Goal: Information Seeking & Learning: Learn about a topic

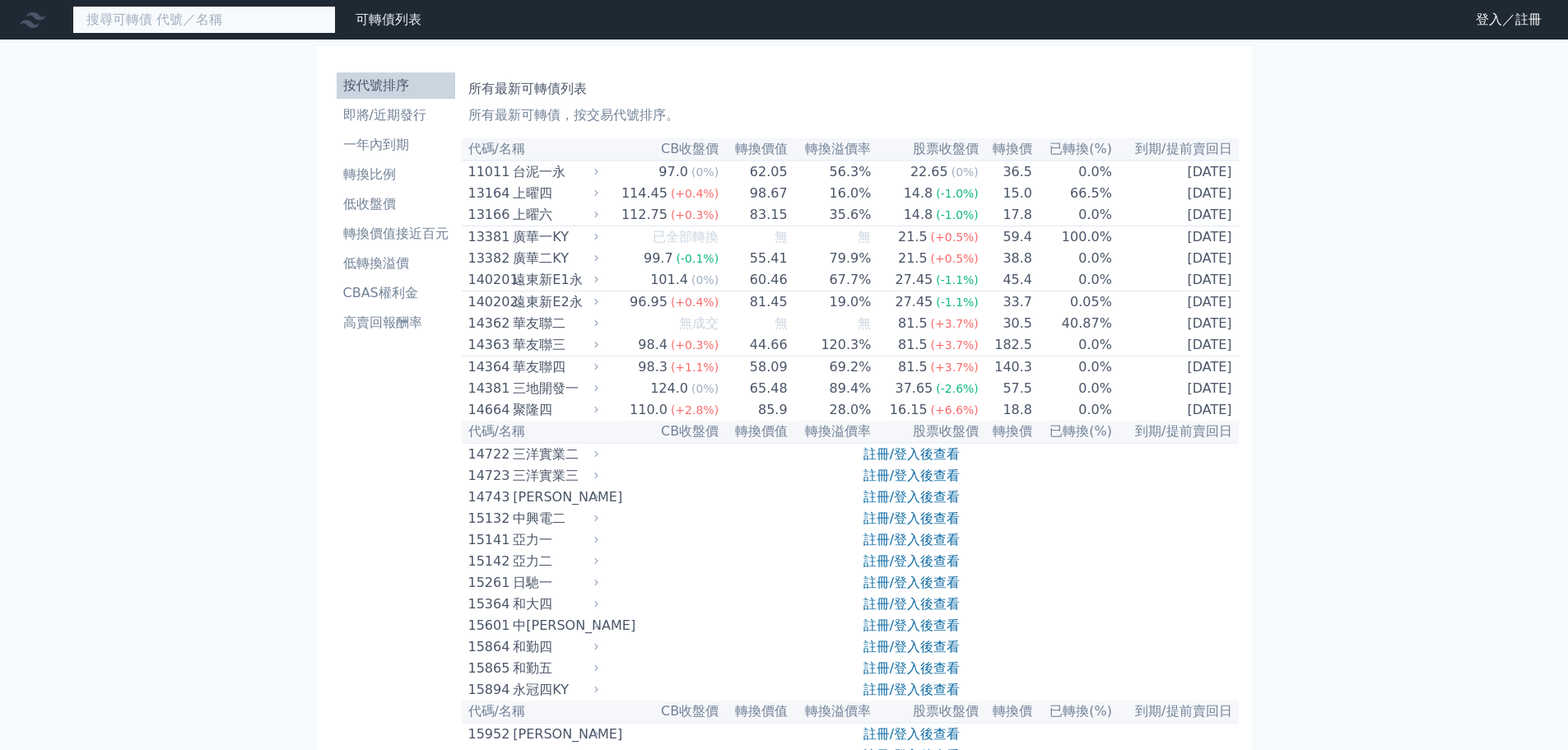
click at [225, 18] on input at bounding box center [204, 20] width 263 height 28
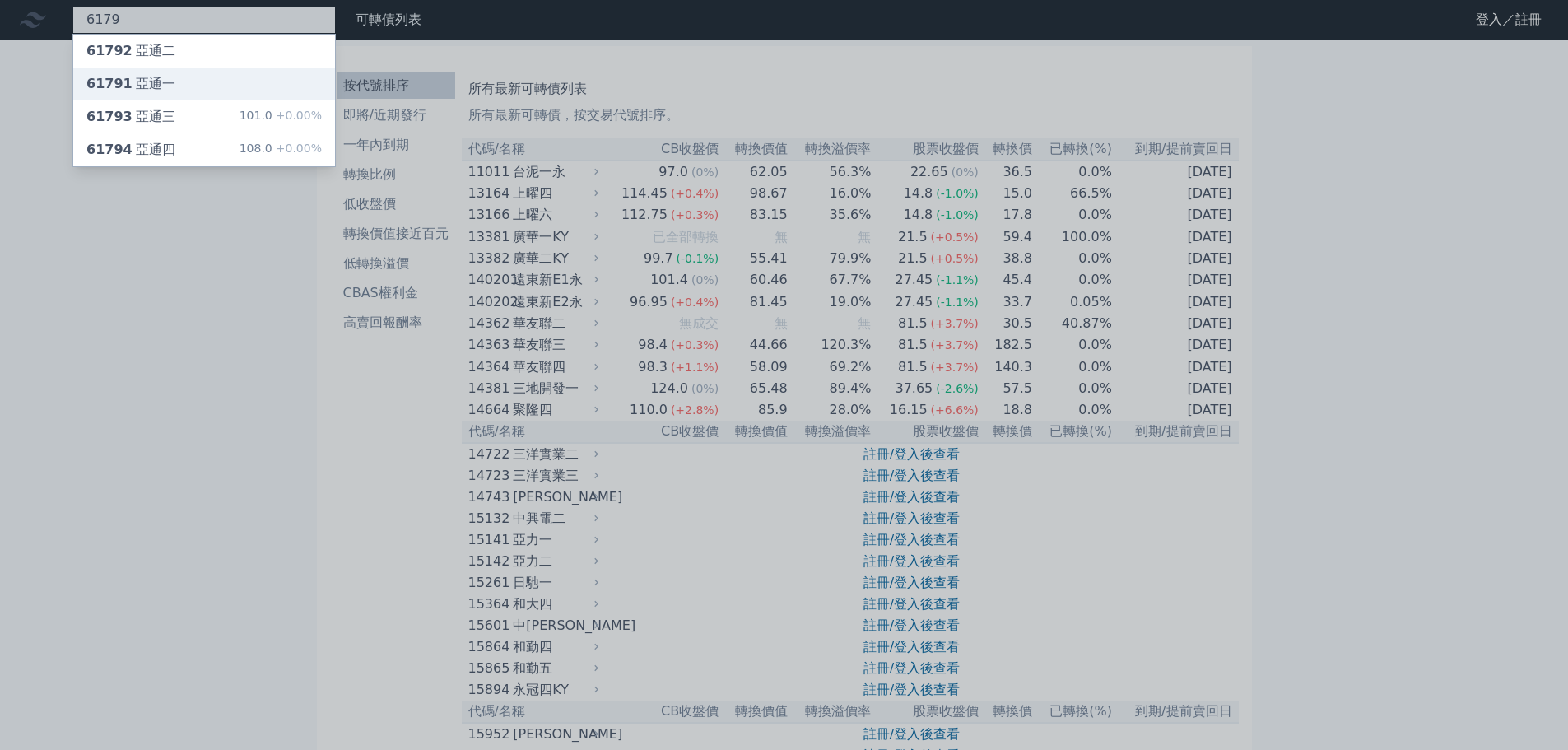
type input "6179"
click at [230, 83] on div "61791 亞通一" at bounding box center [204, 84] width 262 height 33
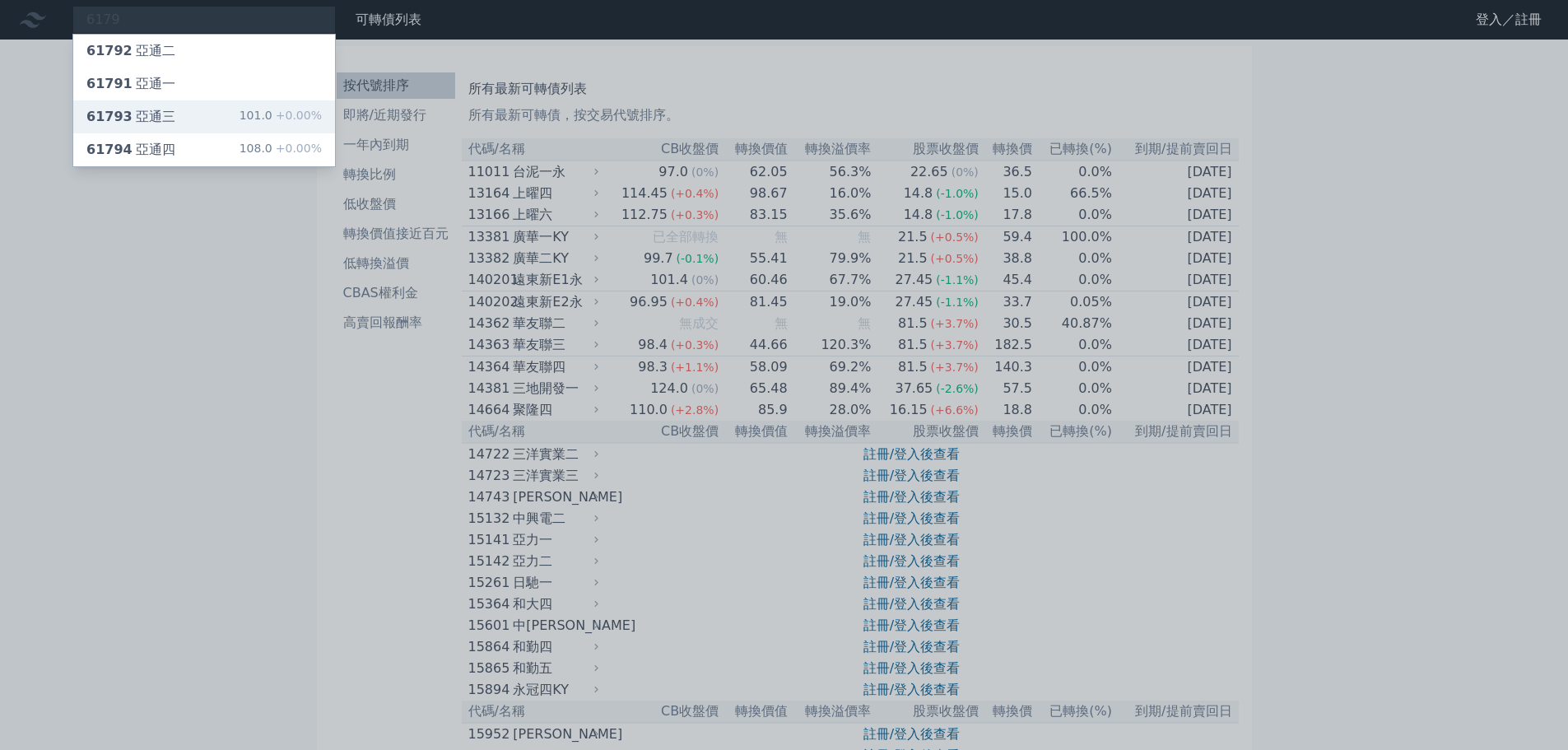
click at [176, 127] on div "61793 亞通三 101.0 +0.00%" at bounding box center [204, 117] width 262 height 33
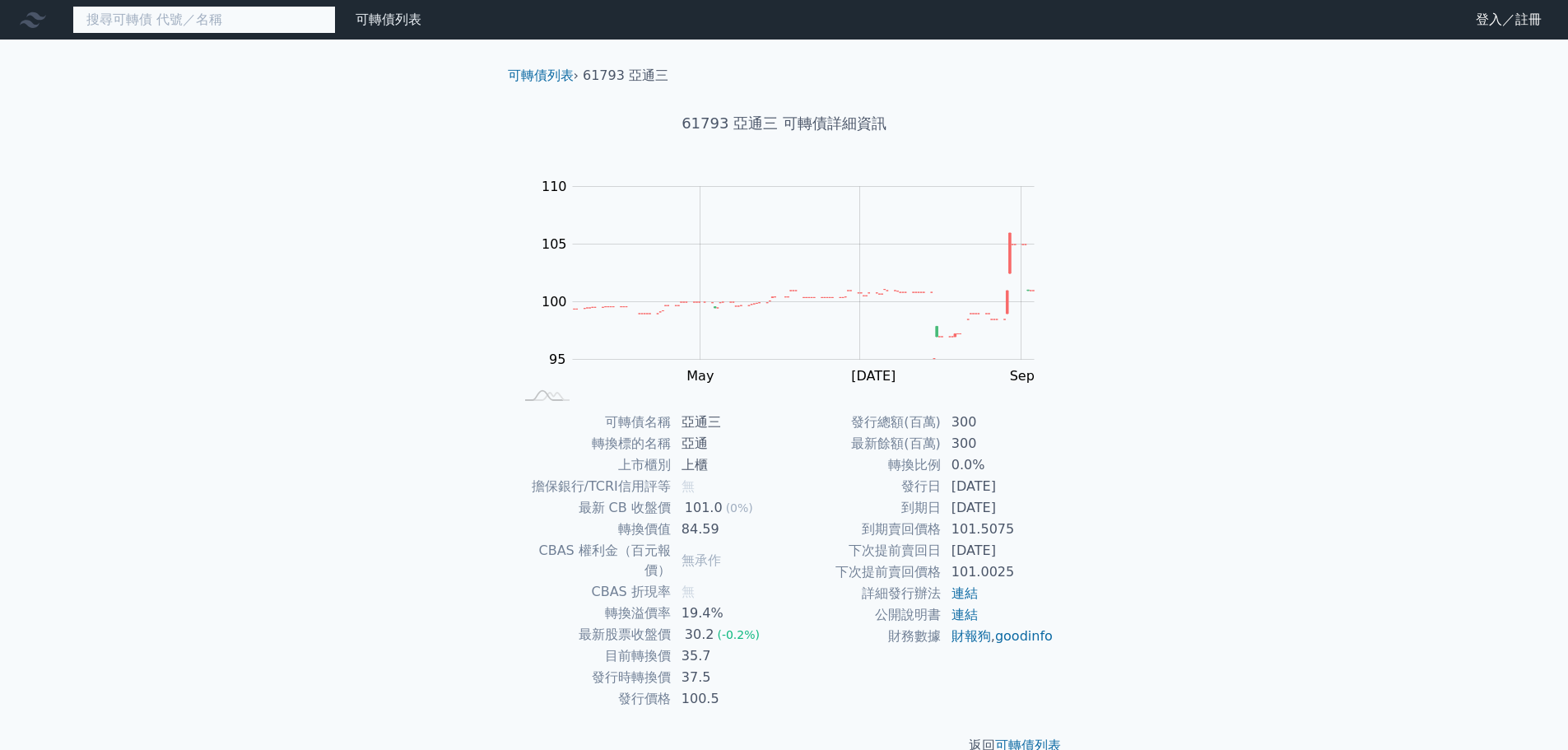
click at [170, 21] on input at bounding box center [204, 20] width 263 height 28
click at [164, 26] on input at bounding box center [204, 20] width 263 height 28
click at [252, 5] on nav "可轉債列表 財務數據 可轉債列表 財務數據 登入／註冊 登入／註冊" at bounding box center [784, 20] width 1568 height 40
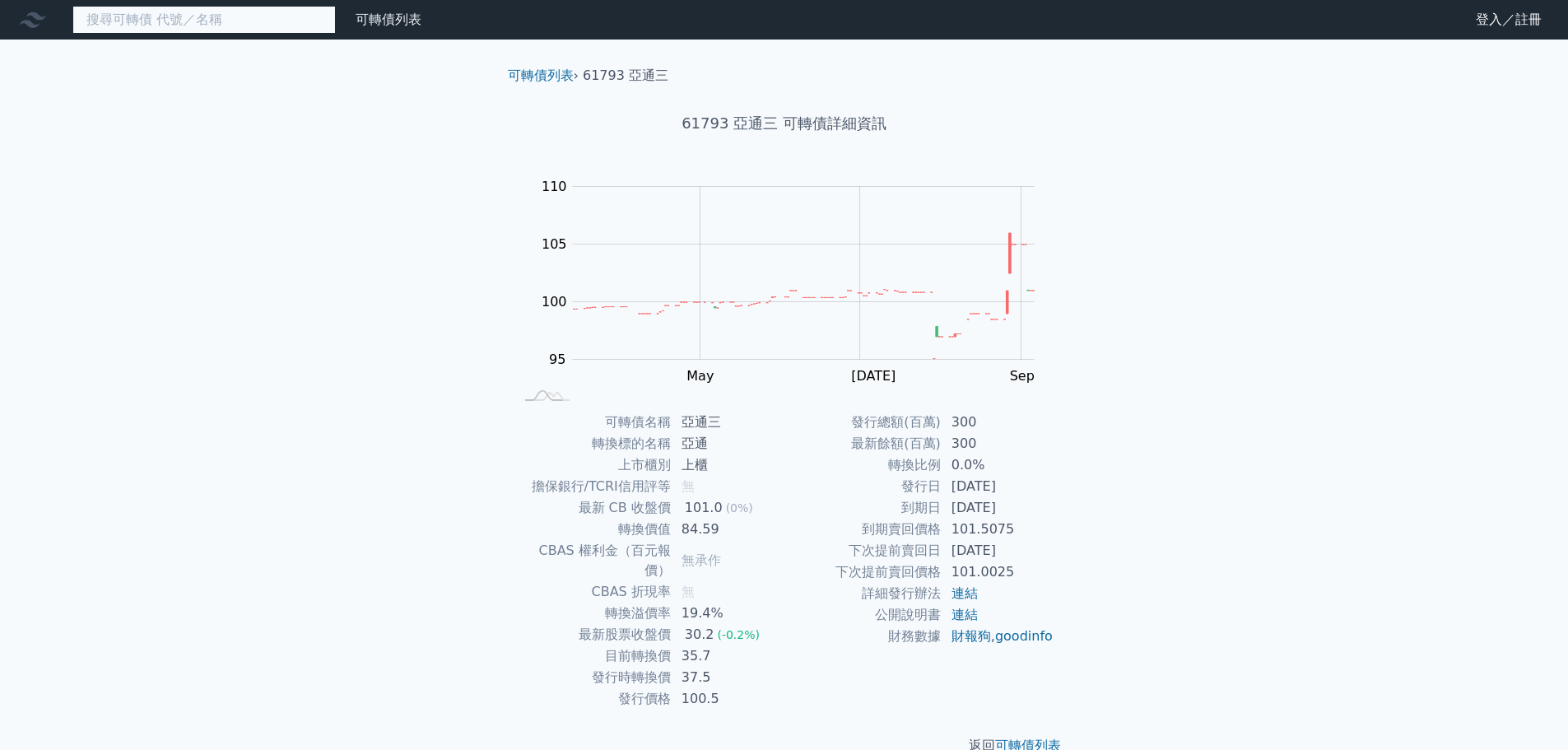
click at [246, 12] on input at bounding box center [204, 20] width 263 height 28
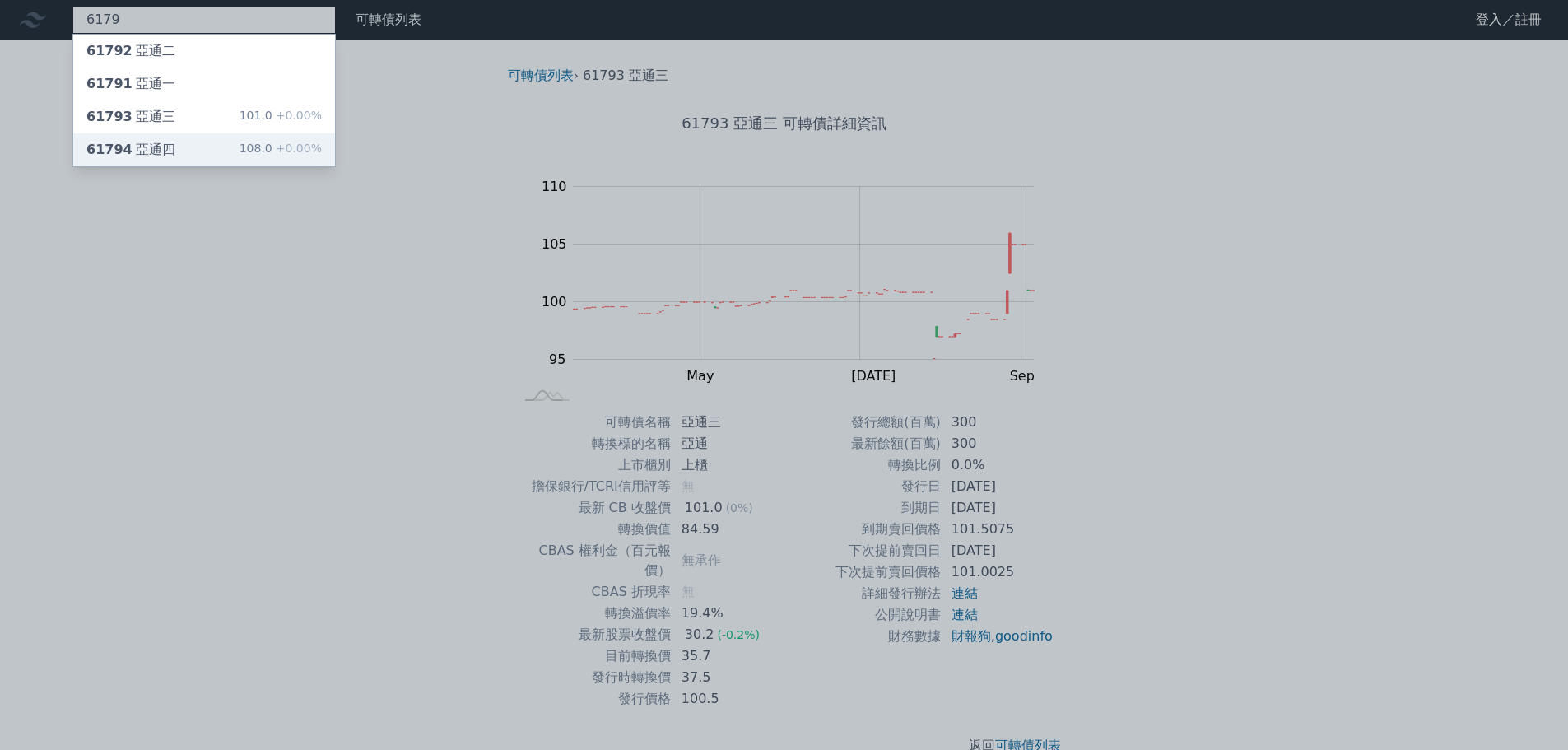
type input "6179"
click at [139, 146] on div "61794 亞通四" at bounding box center [131, 150] width 89 height 20
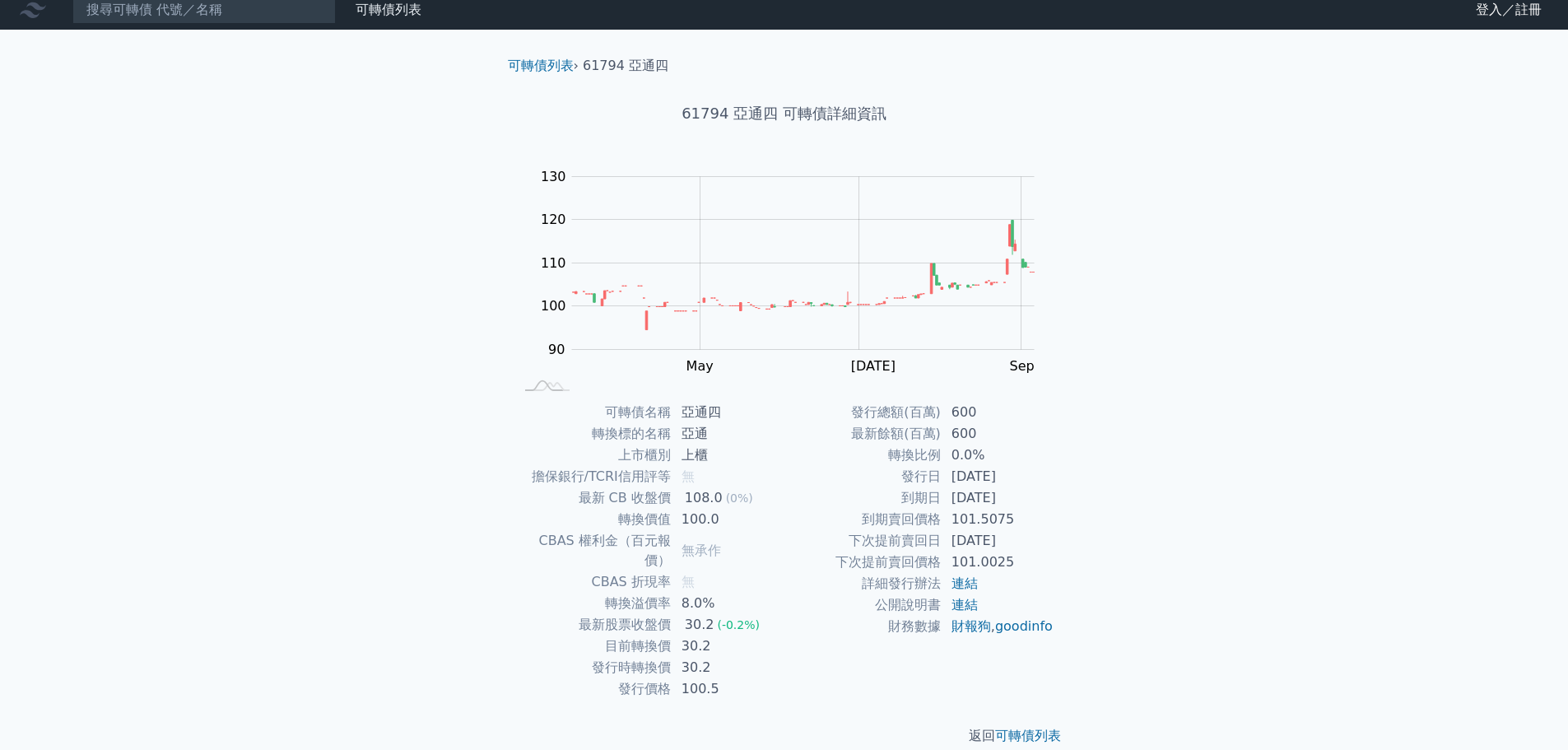
scroll to position [12, 0]
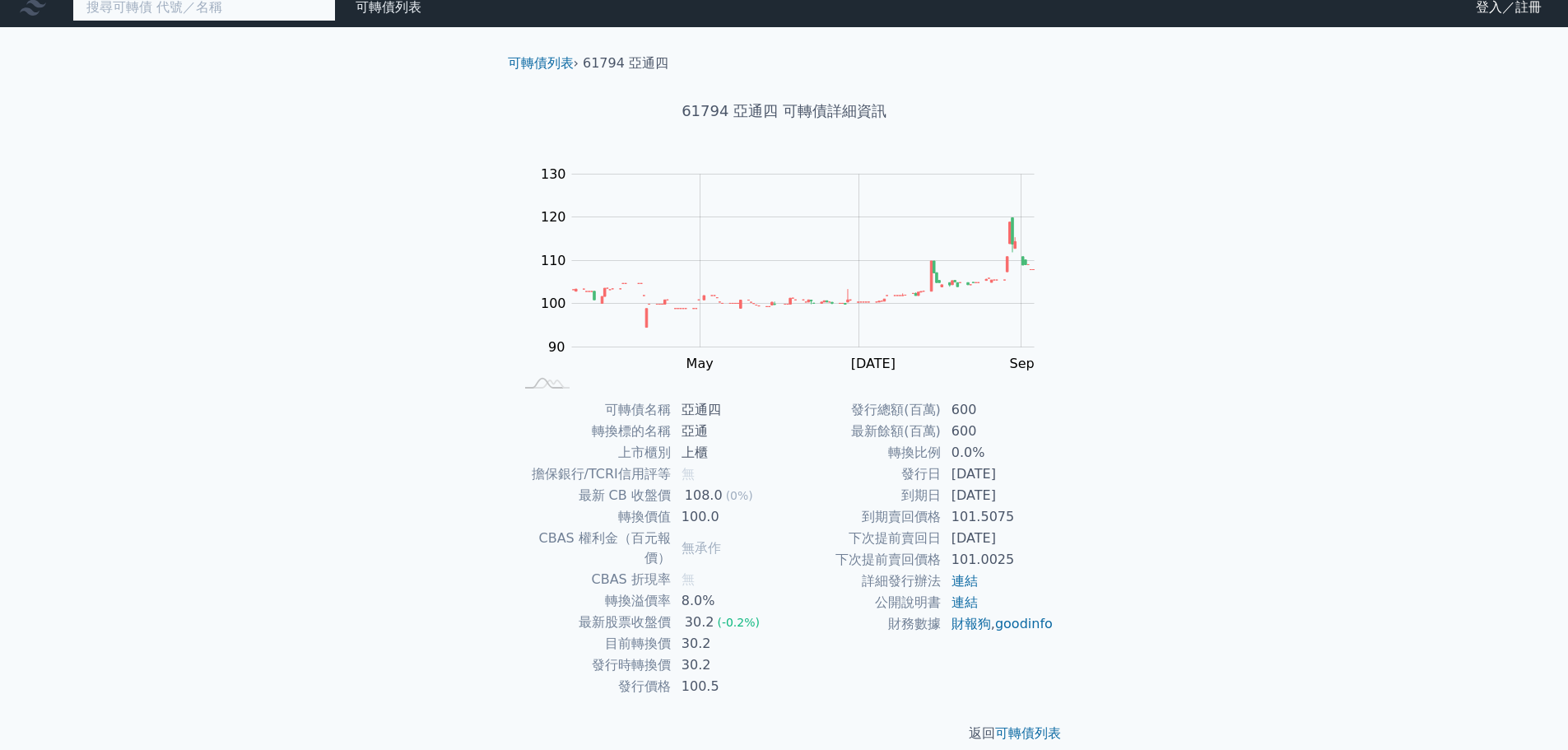
click at [230, 5] on input at bounding box center [204, 7] width 263 height 28
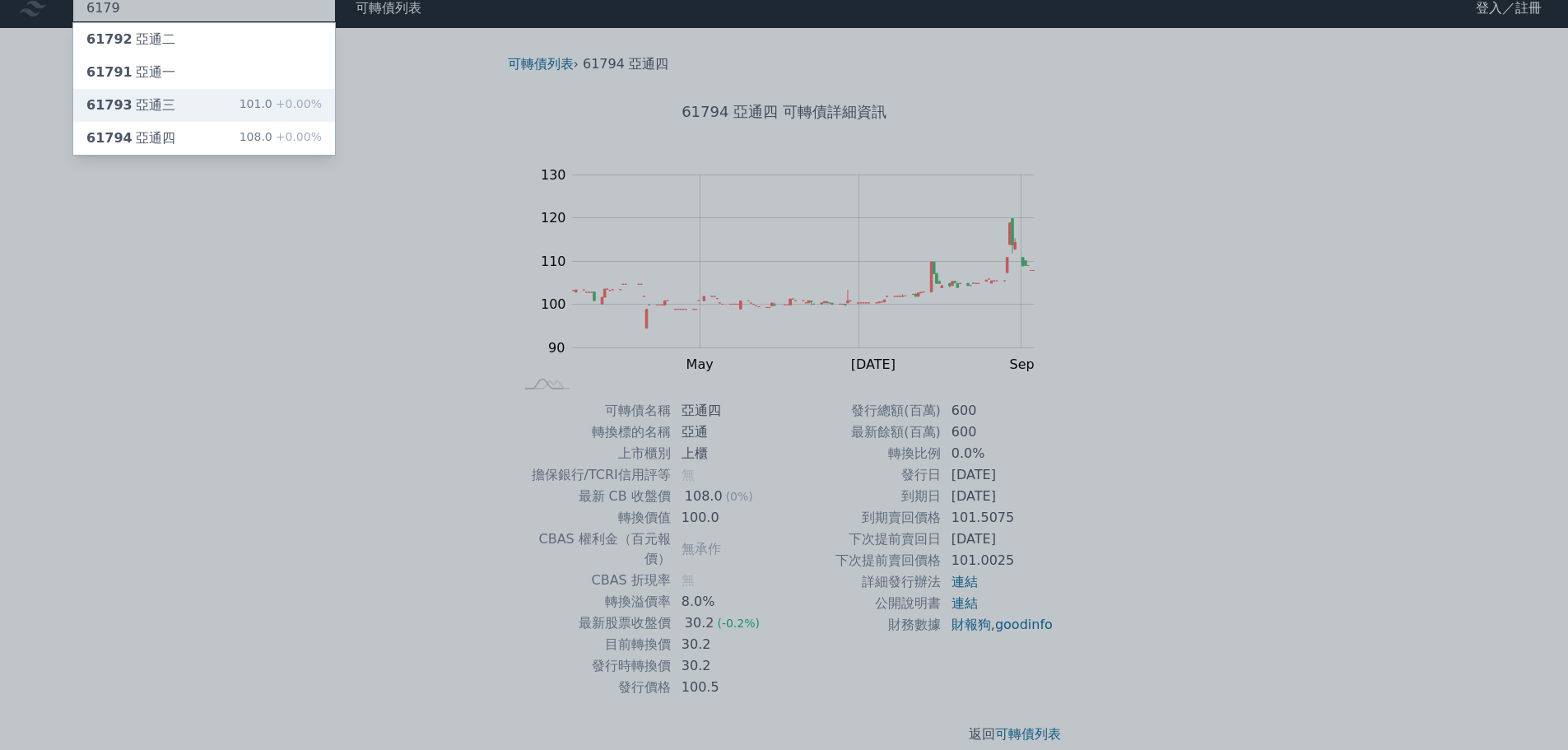
type input "6179"
click at [183, 112] on div "61793 亞通三 101.0 +0.00%" at bounding box center [204, 106] width 262 height 33
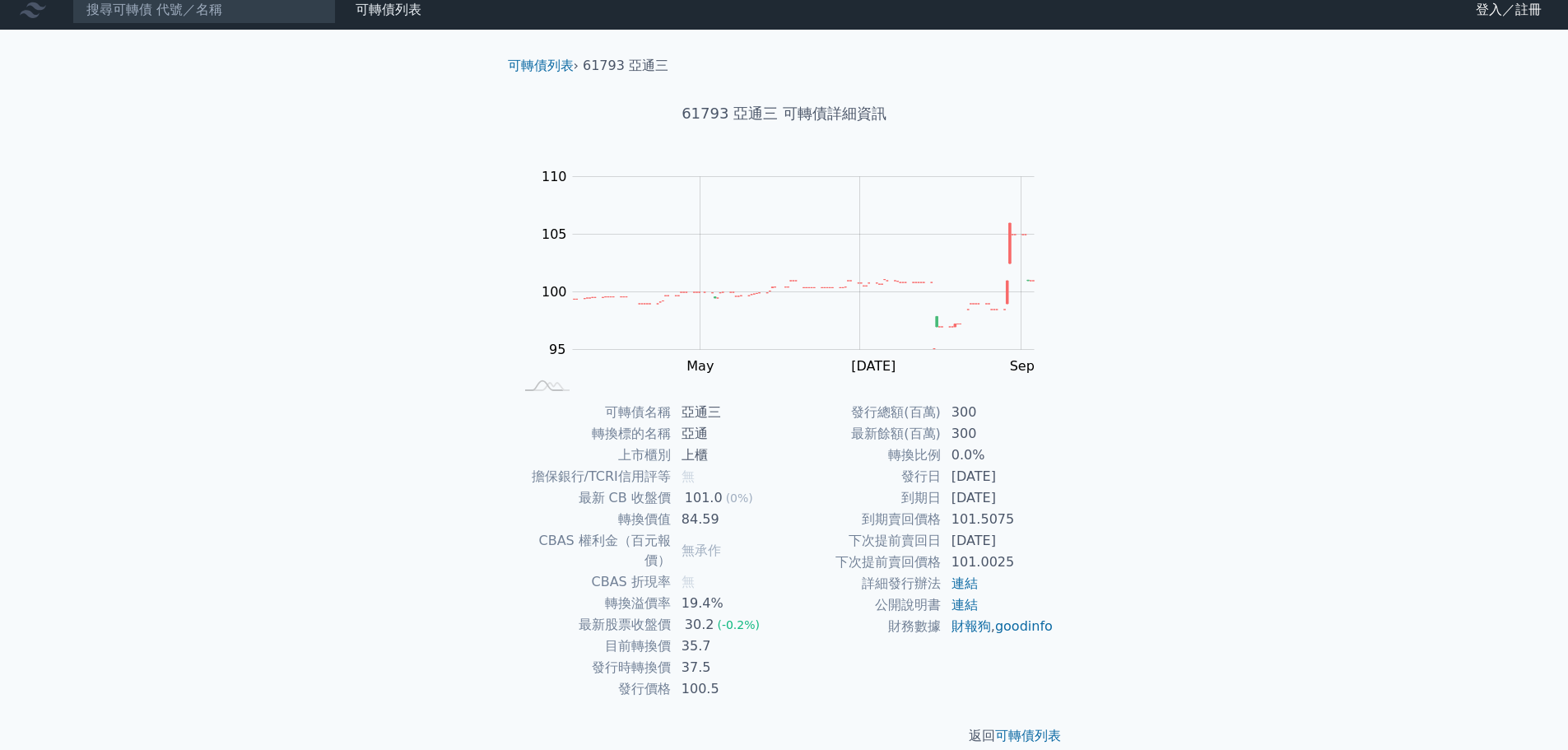
scroll to position [12, 0]
